Goal: Check status: Check status

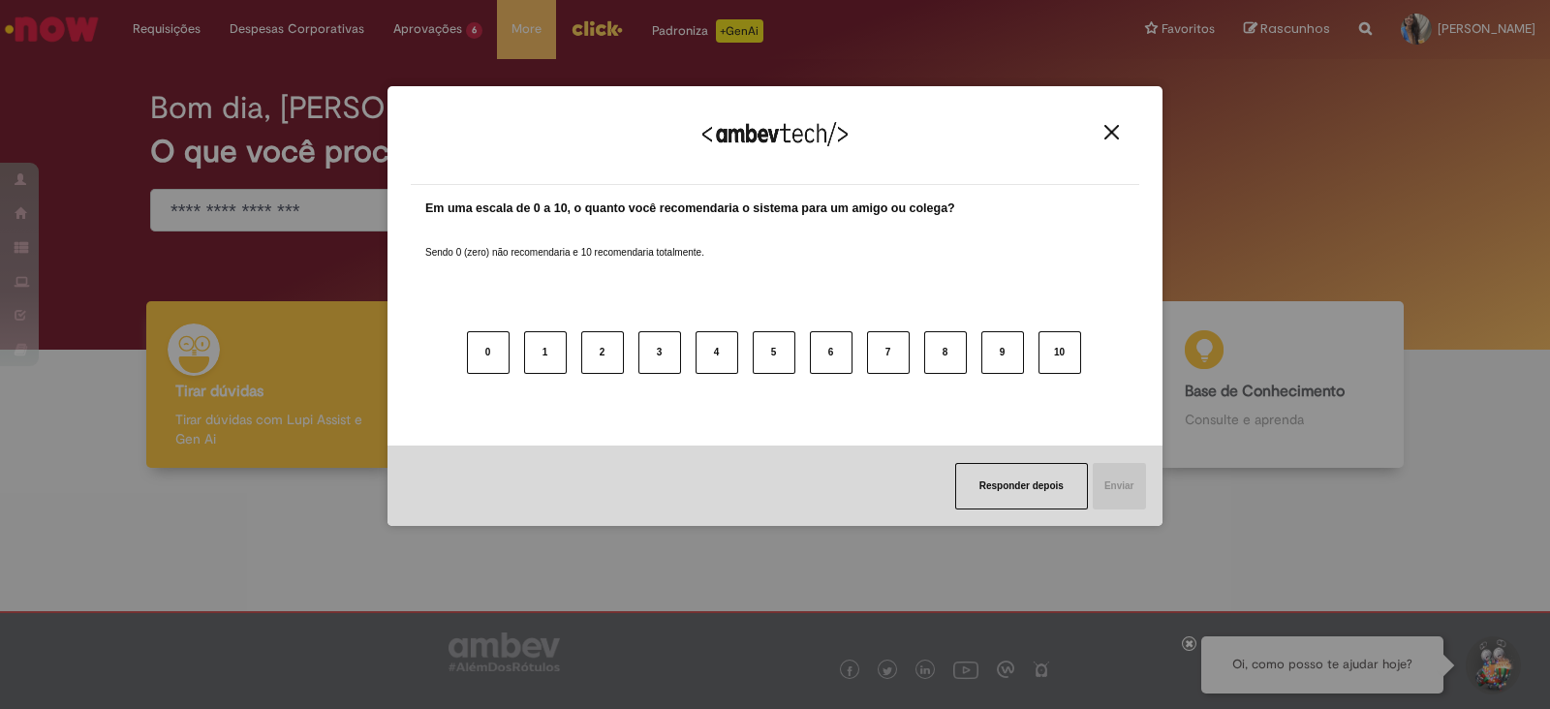
click at [1107, 127] on img "Close" at bounding box center [1112, 132] width 15 height 15
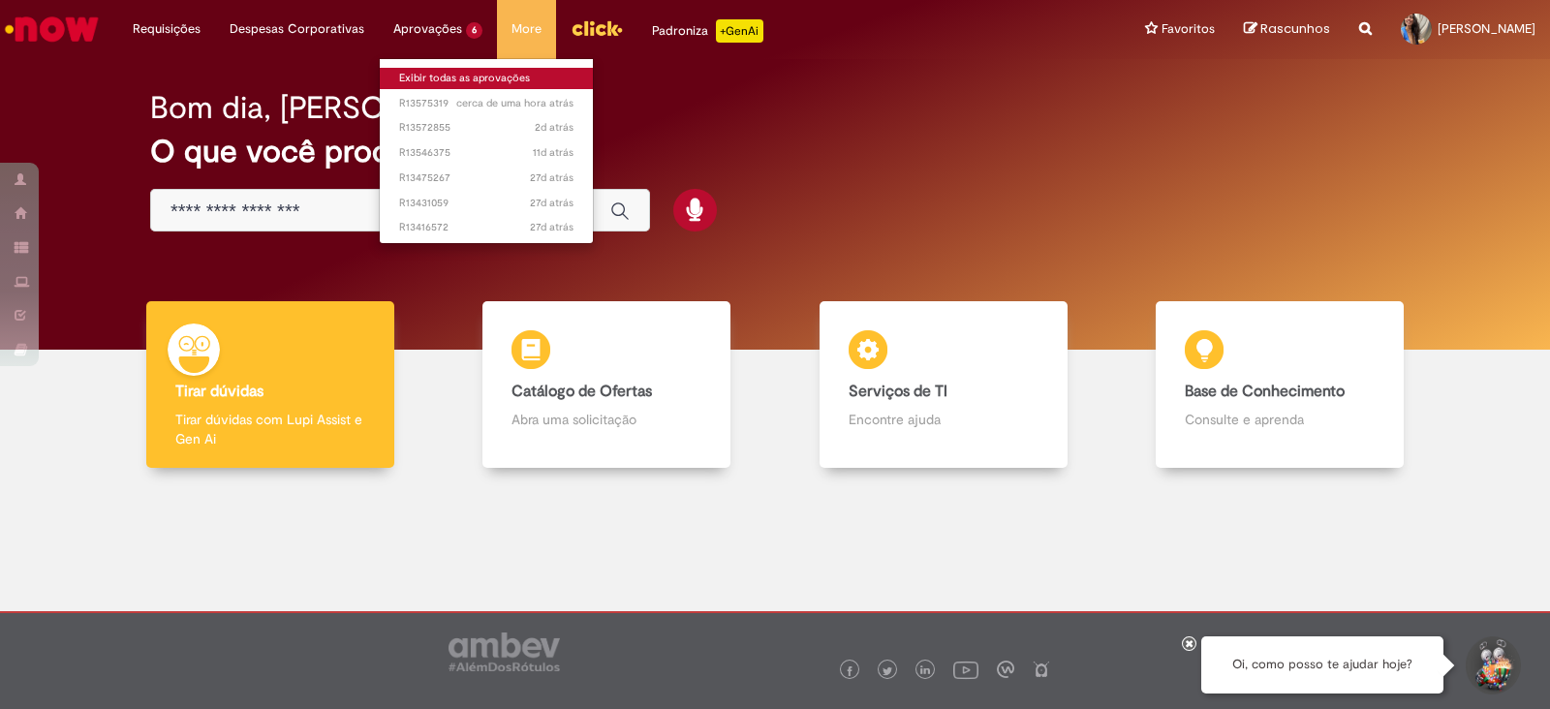
drag, startPoint x: 441, startPoint y: 73, endPoint x: 518, endPoint y: 57, distance: 79.0
click at [441, 73] on link "Exibir todas as aprovações" at bounding box center [486, 78] width 213 height 21
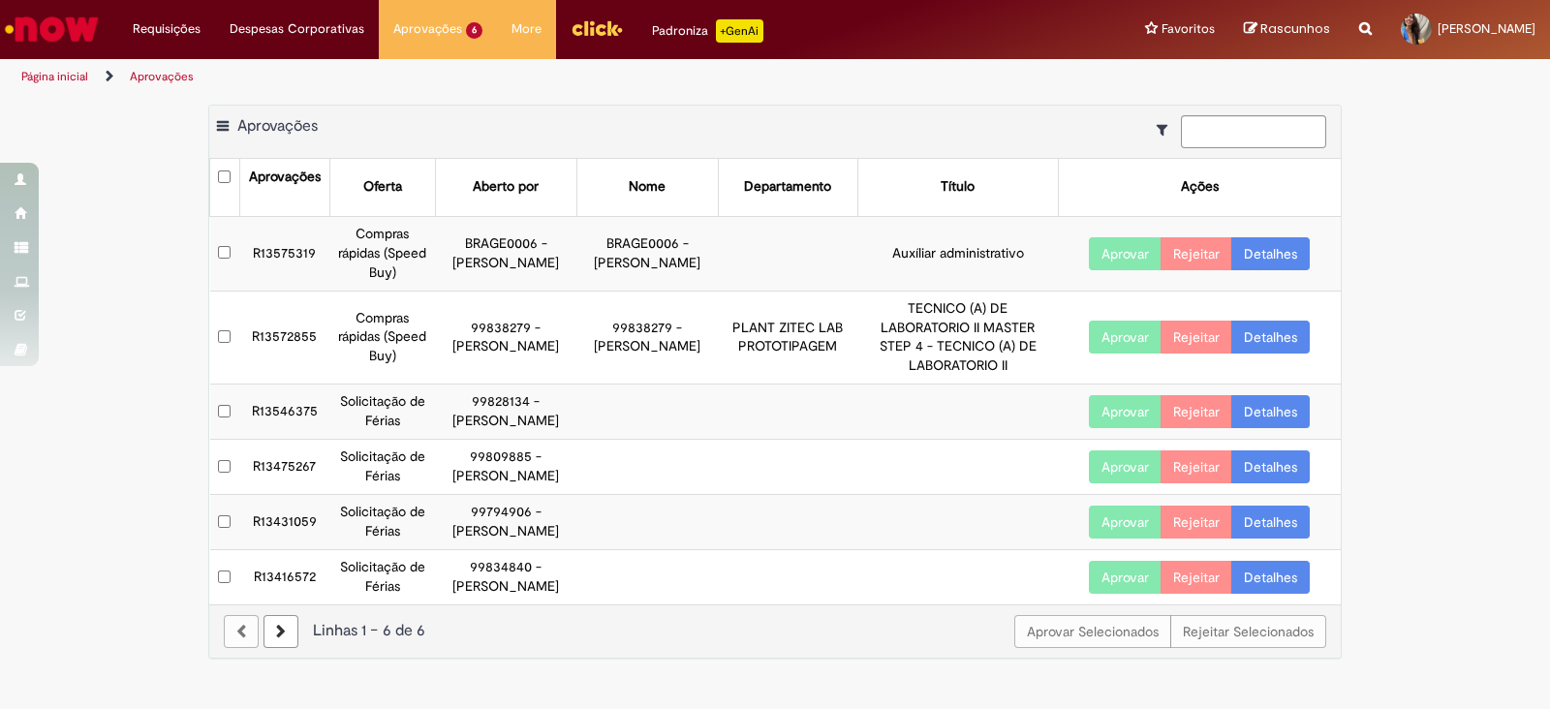
click at [1262, 242] on link "Detalhes" at bounding box center [1270, 253] width 78 height 33
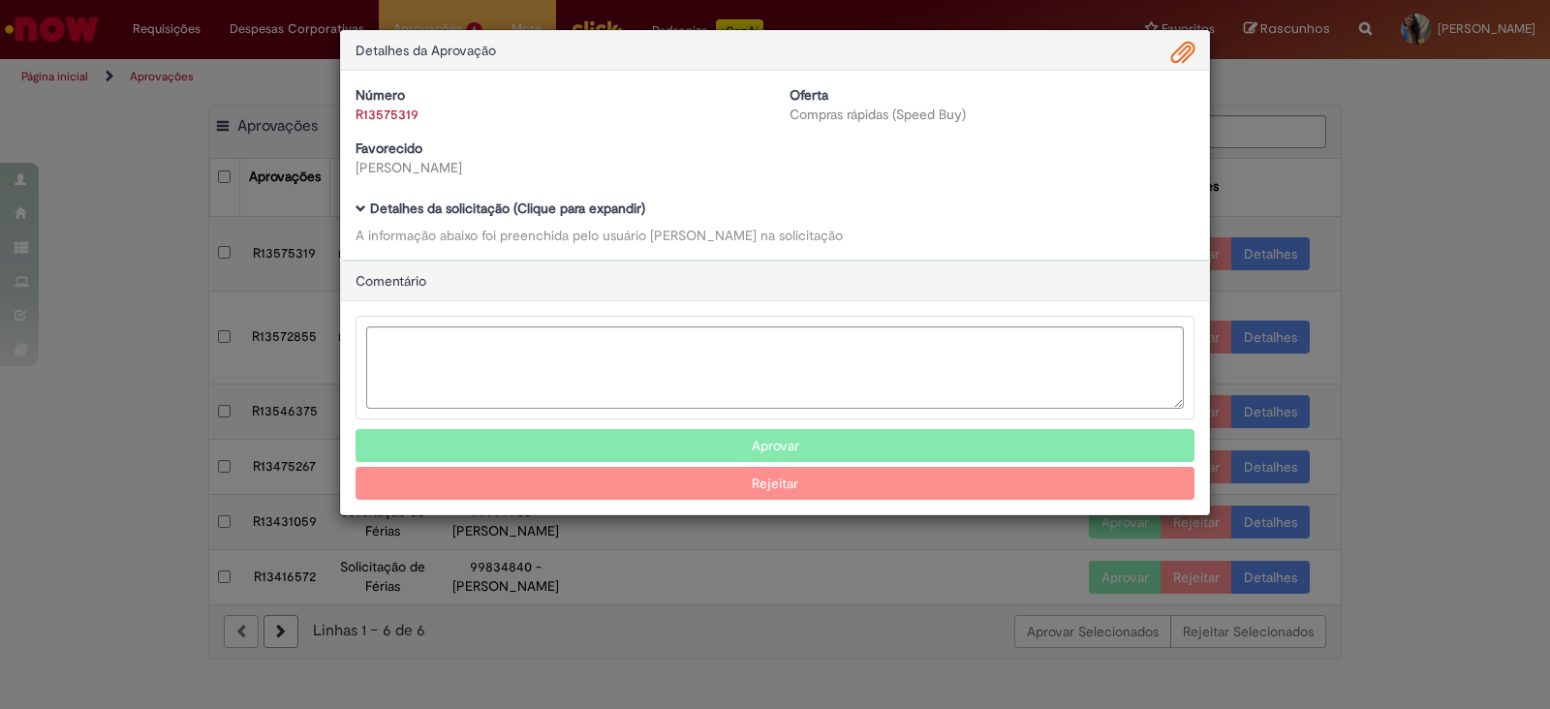
click at [367, 209] on h5 "Detalhes da solicitação (Clique para expandir)" at bounding box center [775, 209] width 839 height 15
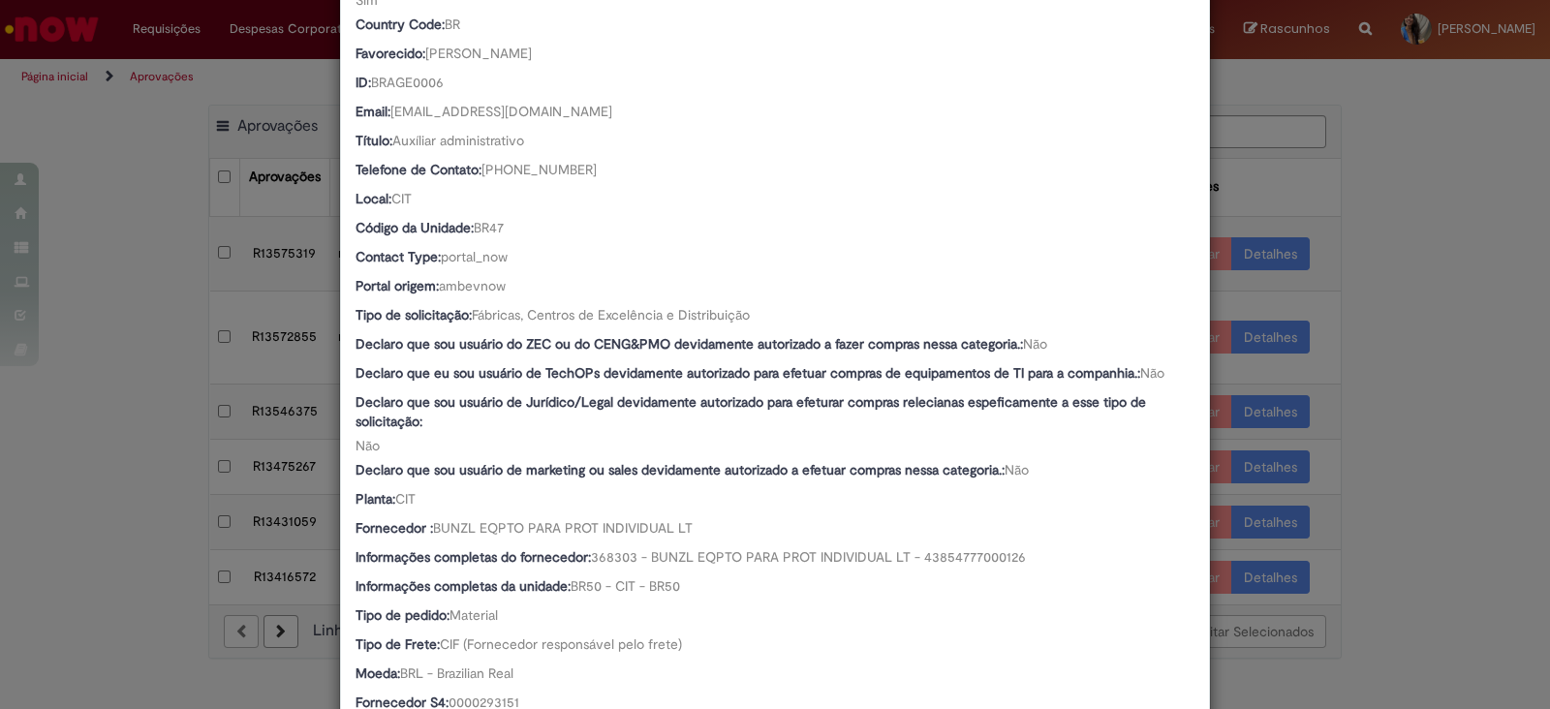
scroll to position [483, 0]
click at [1390, 140] on div "Detalhes da Aprovação Número R13575319 Oferta Compras rápidas (Speed Buy) Favor…" at bounding box center [775, 354] width 1550 height 709
